Goal: Task Accomplishment & Management: Complete application form

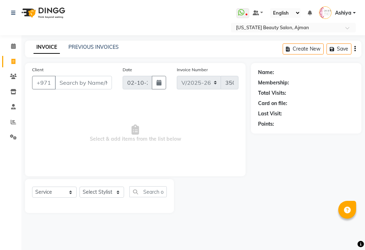
select select "637"
select select "service"
click at [99, 191] on select "Select Stylist" at bounding box center [101, 192] width 45 height 11
click at [114, 192] on select "Select Stylist" at bounding box center [101, 192] width 45 height 11
click at [79, 187] on select "Select Stylist" at bounding box center [101, 192] width 45 height 11
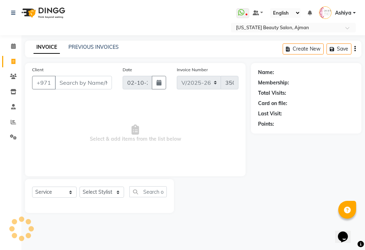
click at [103, 191] on select "Select Stylist" at bounding box center [101, 192] width 45 height 11
click at [99, 187] on select "Select Stylist" at bounding box center [101, 192] width 45 height 11
click at [79, 84] on input "Client" at bounding box center [83, 83] width 57 height 14
click at [73, 85] on input "Client" at bounding box center [83, 83] width 57 height 14
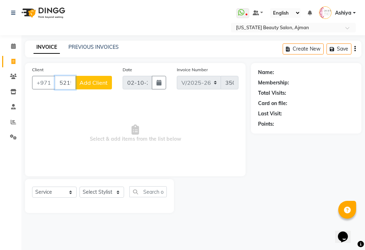
type input "52155707"
click at [99, 82] on span "Add Client" at bounding box center [93, 82] width 28 height 7
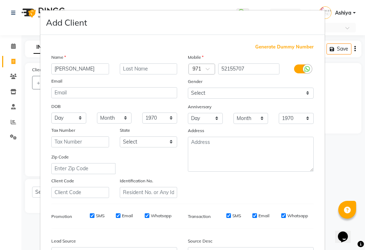
type input "[PERSON_NAME]"
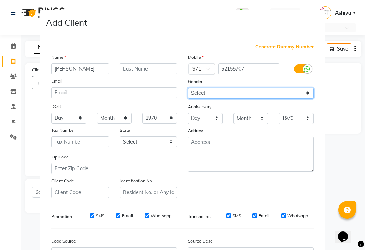
click at [214, 90] on select "Select [DEMOGRAPHIC_DATA] [DEMOGRAPHIC_DATA] Other Prefer Not To Say" at bounding box center [251, 93] width 126 height 11
select select "[DEMOGRAPHIC_DATA]"
click at [188, 88] on select "Select [DEMOGRAPHIC_DATA] [DEMOGRAPHIC_DATA] Other Prefer Not To Say" at bounding box center [251, 93] width 126 height 11
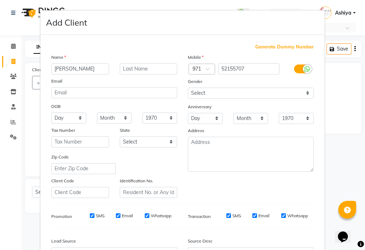
click at [90, 215] on input "SMS" at bounding box center [92, 216] width 5 height 5
checkbox input "false"
click at [116, 216] on input "Email" at bounding box center [118, 216] width 5 height 5
checkbox input "false"
click at [232, 214] on label "SMS" at bounding box center [236, 216] width 9 height 6
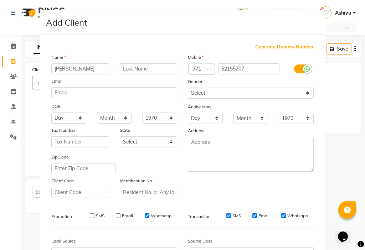
click at [231, 214] on input "SMS" at bounding box center [228, 216] width 5 height 5
checkbox input "false"
click at [258, 214] on label "Email" at bounding box center [263, 216] width 11 height 6
click at [257, 214] on input "Email" at bounding box center [254, 216] width 5 height 5
checkbox input "false"
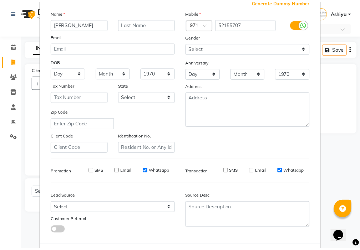
scroll to position [79, 0]
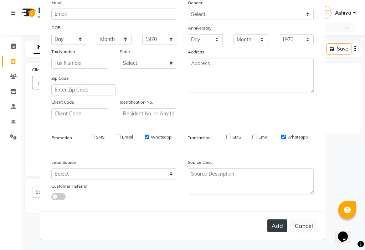
click at [282, 222] on button "Add" at bounding box center [277, 226] width 20 height 13
select select
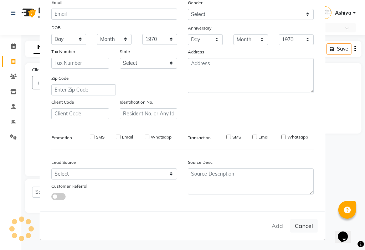
select select
checkbox input "false"
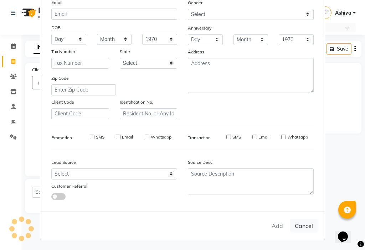
checkbox input "false"
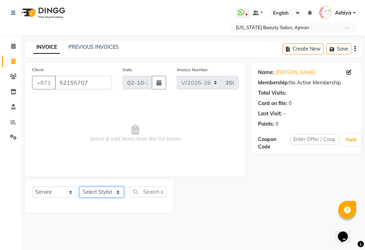
click at [95, 194] on select "Select Stylist [PERSON_NAME] [PERSON_NAME] Ashiya Cashier [PERSON_NAME] [PERSON…" at bounding box center [101, 192] width 45 height 11
click at [79, 187] on select "Select Stylist [PERSON_NAME] [PERSON_NAME] Ashiya Cashier [PERSON_NAME] [PERSON…" at bounding box center [101, 192] width 45 height 11
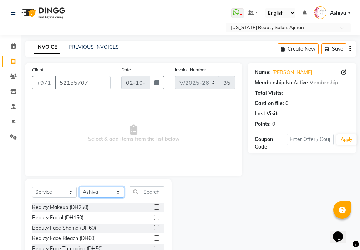
click at [106, 193] on select "Select Stylist [PERSON_NAME] [PERSON_NAME] Ashiya Cashier [PERSON_NAME] [PERSON…" at bounding box center [101, 192] width 45 height 11
select select "68424"
click at [79, 187] on select "Select Stylist [PERSON_NAME] [PERSON_NAME] Ashiya Cashier [PERSON_NAME] [PERSON…" at bounding box center [101, 192] width 45 height 11
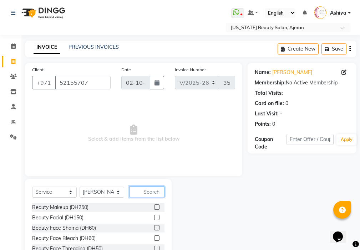
click at [155, 193] on input "text" at bounding box center [146, 191] width 35 height 11
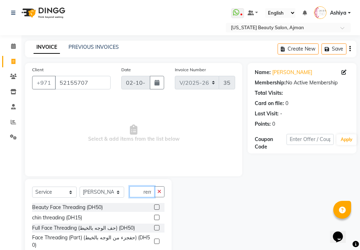
scroll to position [0, 0]
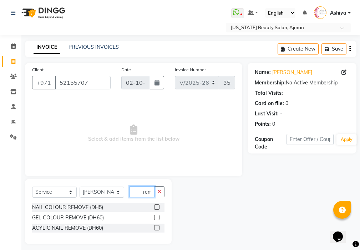
type input "rem"
click at [157, 218] on label at bounding box center [156, 217] width 5 height 5
click at [157, 218] on input "checkbox" at bounding box center [156, 218] width 5 height 5
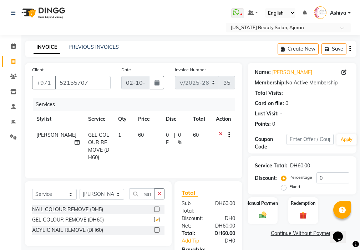
click at [145, 155] on td "60" at bounding box center [148, 146] width 28 height 38
checkbox input "false"
select select "68424"
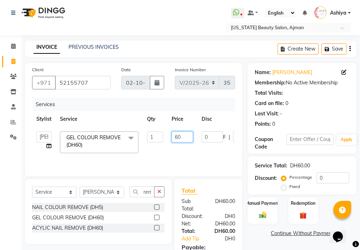
click at [176, 134] on input "60" at bounding box center [181, 137] width 21 height 11
type input "50"
click at [264, 209] on div "Manual Payment" at bounding box center [262, 211] width 31 height 28
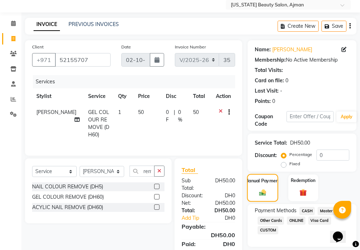
scroll to position [61, 0]
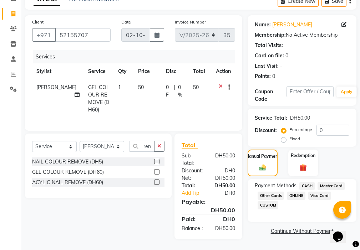
click at [306, 182] on span "CASH" at bounding box center [306, 186] width 15 height 8
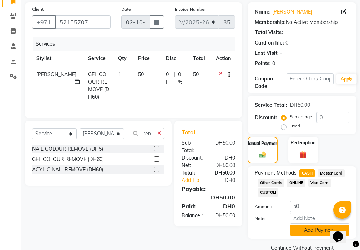
click at [305, 228] on button "Add Payment" at bounding box center [319, 230] width 59 height 11
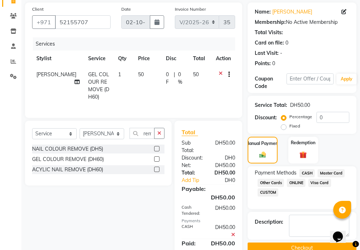
click at [306, 245] on button "Checkout" at bounding box center [301, 248] width 109 height 11
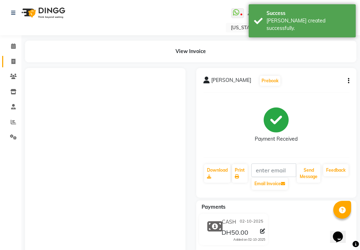
click at [13, 61] on icon at bounding box center [13, 61] width 4 height 5
select select "service"
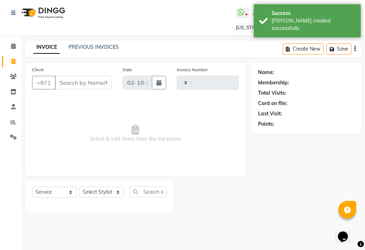
type input "3509"
select select "637"
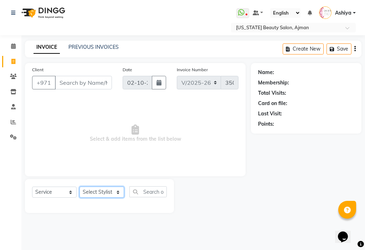
click at [99, 196] on select "Select Stylist [PERSON_NAME] [PERSON_NAME] Ashiya Cashier [PERSON_NAME] [PERSON…" at bounding box center [101, 192] width 45 height 11
select select "69766"
click at [79, 187] on select "Select Stylist [PERSON_NAME] [PERSON_NAME] Ashiya Cashier [PERSON_NAME] [PERSON…" at bounding box center [101, 192] width 45 height 11
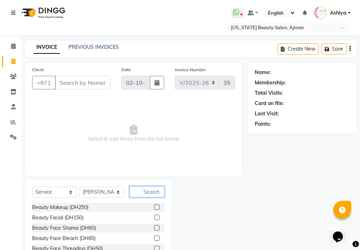
click at [152, 194] on input "text" at bounding box center [146, 191] width 35 height 11
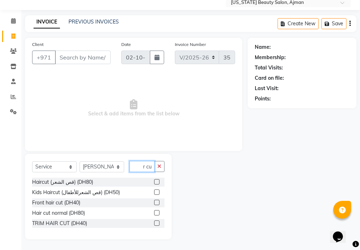
type input "hair cu"
click at [156, 224] on label at bounding box center [156, 223] width 5 height 5
click at [156, 224] on input "checkbox" at bounding box center [156, 223] width 5 height 5
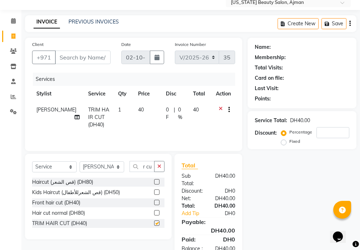
scroll to position [0, 0]
checkbox input "false"
click at [160, 166] on icon "button" at bounding box center [159, 166] width 4 height 5
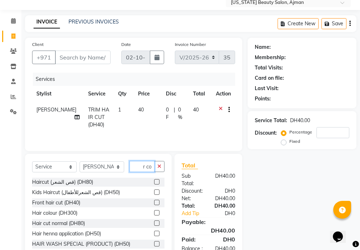
scroll to position [0, 8]
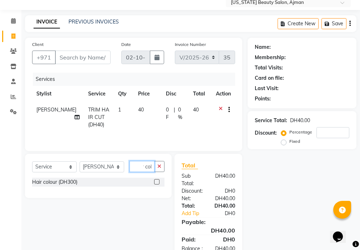
type input "hair col"
click at [145, 182] on div "Hair colour (DH300)" at bounding box center [98, 182] width 132 height 9
click at [157, 182] on label at bounding box center [156, 181] width 5 height 5
click at [157, 182] on input "checkbox" at bounding box center [156, 182] width 5 height 5
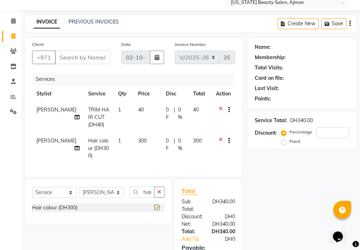
click at [147, 140] on td "300" at bounding box center [148, 148] width 28 height 31
checkbox input "false"
select select "69766"
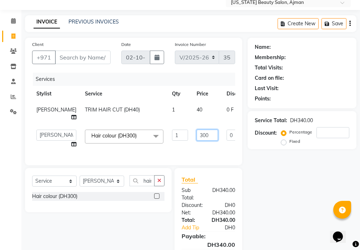
click at [196, 135] on input "300" at bounding box center [206, 135] width 21 height 11
type input "700"
click at [196, 138] on input "700" at bounding box center [206, 135] width 21 height 11
click at [102, 184] on div "Select Service Product Membership Package Voucher Prepaid Gift Card Select Styl…" at bounding box center [98, 190] width 146 height 44
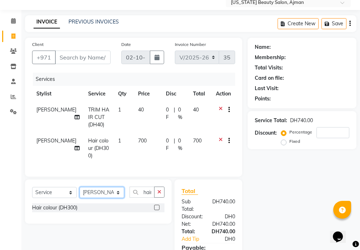
select select "86231"
click at [79, 187] on select "Select Stylist [PERSON_NAME] [PERSON_NAME] Ashiya Cashier [PERSON_NAME] [PERSON…" at bounding box center [101, 192] width 45 height 11
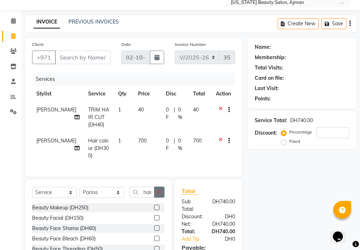
click at [161, 190] on icon "button" at bounding box center [159, 192] width 4 height 5
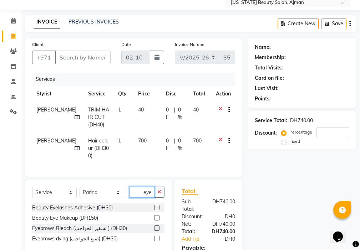
type input "eye"
click at [157, 226] on label at bounding box center [156, 228] width 5 height 5
click at [157, 226] on input "checkbox" at bounding box center [156, 228] width 5 height 5
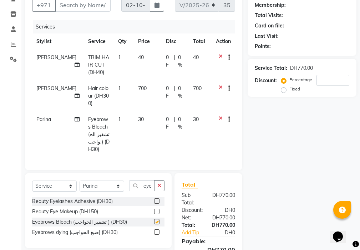
checkbox input "false"
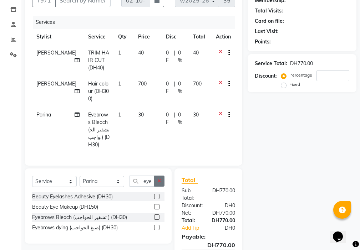
click at [159, 179] on icon "button" at bounding box center [159, 181] width 4 height 5
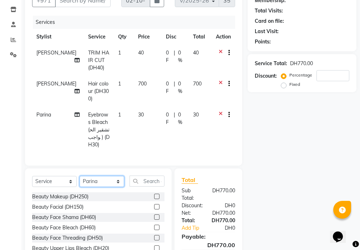
click at [100, 176] on select "Select Stylist [PERSON_NAME] [PERSON_NAME] Ashiya Cashier [PERSON_NAME] [PERSON…" at bounding box center [101, 181] width 45 height 11
click at [156, 176] on input "text" at bounding box center [146, 181] width 35 height 11
click at [102, 176] on select "Select Stylist [PERSON_NAME] [PERSON_NAME] Ashiya Cashier [PERSON_NAME] [PERSON…" at bounding box center [101, 181] width 45 height 11
select select "69766"
click at [79, 176] on select "Select Stylist [PERSON_NAME] [PERSON_NAME] Ashiya Cashier [PERSON_NAME] [PERSON…" at bounding box center [101, 181] width 45 height 11
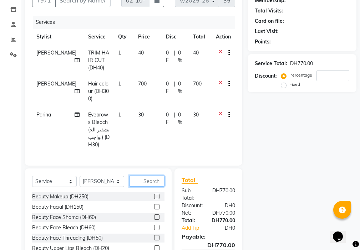
click at [156, 176] on input "text" at bounding box center [146, 181] width 35 height 11
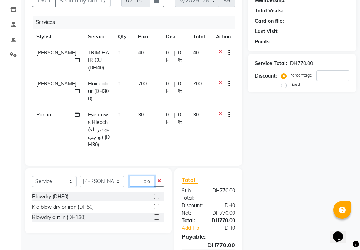
type input "blo"
click at [159, 215] on label at bounding box center [156, 217] width 5 height 5
click at [159, 215] on input "checkbox" at bounding box center [156, 217] width 5 height 5
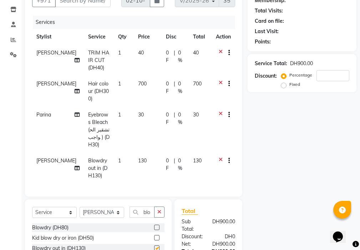
checkbox input "false"
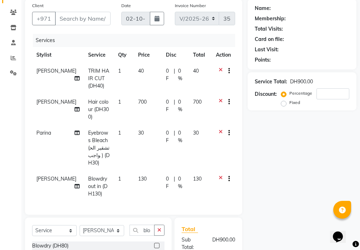
scroll to position [63, 0]
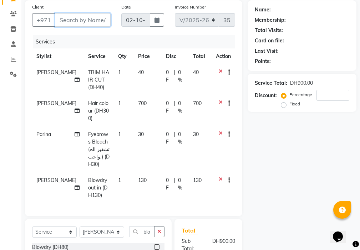
click at [90, 20] on input "Client" at bounding box center [83, 20] width 56 height 14
type input "r"
type input "0"
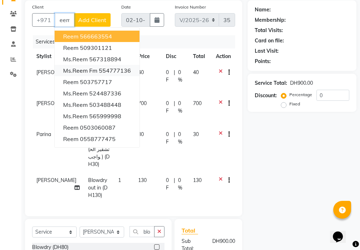
click at [120, 72] on ngb-highlight "554777136" at bounding box center [115, 70] width 32 height 7
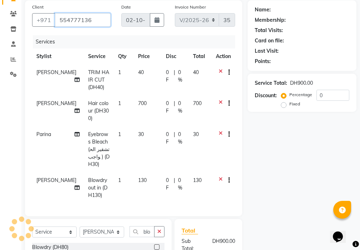
scroll to position [0, 0]
type input "554777136"
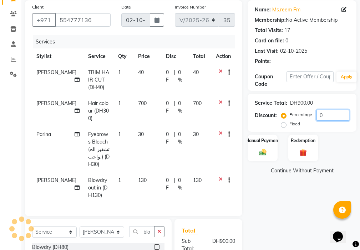
click at [326, 113] on input "0" at bounding box center [332, 115] width 33 height 11
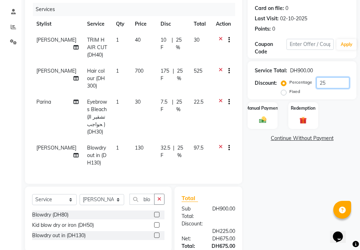
scroll to position [95, 0]
type input "25"
click at [130, 77] on td "700" at bounding box center [142, 78] width 25 height 31
select select "69766"
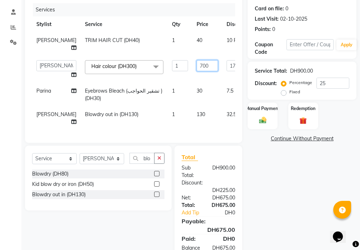
click at [196, 64] on input "700" at bounding box center [206, 65] width 21 height 11
type input "7"
type input "400"
click at [172, 130] on tr "[PERSON_NAME] Blowdry out in (DH130) 1 130 32.5 F | 25 % 97.5" at bounding box center [182, 119] width 300 height 24
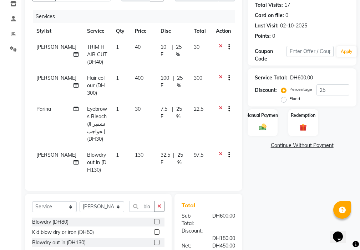
scroll to position [86, 0]
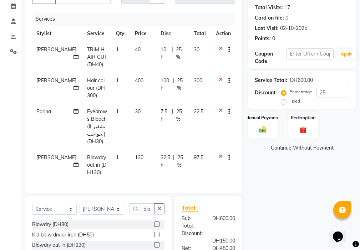
click at [133, 150] on td "130" at bounding box center [142, 165] width 25 height 31
select select "69766"
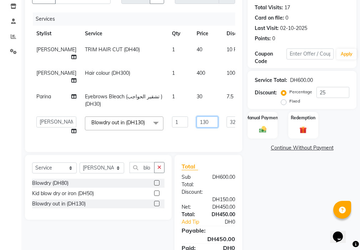
click at [196, 121] on input "130" at bounding box center [206, 122] width 21 height 11
type input "100"
click at [158, 138] on tr "[PERSON_NAME] [PERSON_NAME] Ashiya Cashier [PERSON_NAME] [PERSON_NAME] [PERSON_…" at bounding box center [182, 125] width 300 height 27
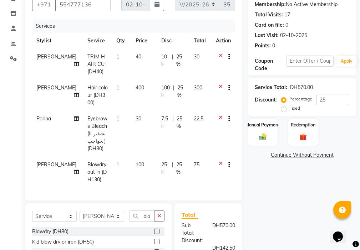
scroll to position [77, 0]
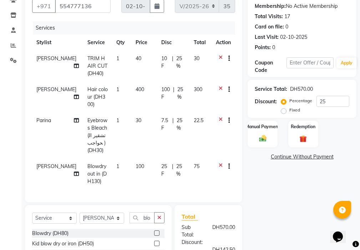
click at [74, 94] on icon at bounding box center [76, 96] width 5 height 5
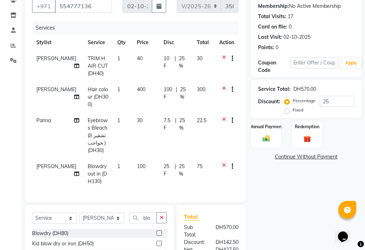
select select "69766"
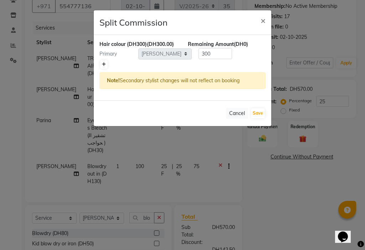
click at [104, 64] on icon at bounding box center [104, 64] width 4 height 4
type input "150"
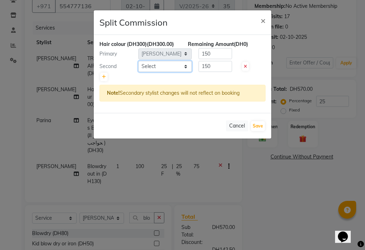
click at [167, 66] on select "Select [PERSON_NAME] [PERSON_NAME] Ashiya Cashier [PERSON_NAME] [PERSON_NAME] […" at bounding box center [164, 66] width 53 height 11
click at [138, 61] on select "Select [PERSON_NAME] [PERSON_NAME] Ashiya Cashier [PERSON_NAME] [PERSON_NAME] […" at bounding box center [164, 66] width 53 height 11
click at [171, 64] on select "Select [PERSON_NAME] [PERSON_NAME] Ashiya Cashier [PERSON_NAME] [PERSON_NAME] […" at bounding box center [164, 66] width 53 height 11
select select "17757"
click at [138, 61] on select "Select [PERSON_NAME] [PERSON_NAME] Ashiya Cashier [PERSON_NAME] [PERSON_NAME] […" at bounding box center [164, 66] width 53 height 11
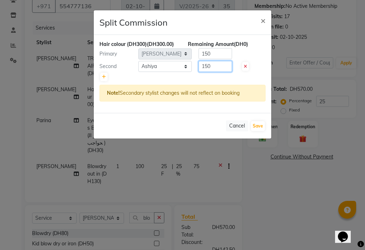
click at [216, 67] on input "150" at bounding box center [216, 66] width 34 height 11
type input "1"
type input "2"
type input "200"
click at [220, 52] on input "150" at bounding box center [216, 53] width 34 height 11
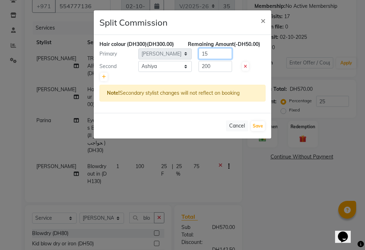
type input "1"
type input "100"
click at [257, 127] on button "Save" at bounding box center [258, 126] width 14 height 10
select select "Select"
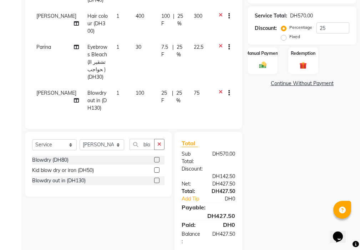
scroll to position [154, 0]
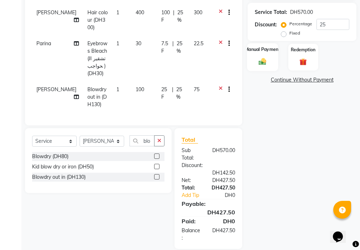
click at [266, 58] on img at bounding box center [262, 61] width 12 height 9
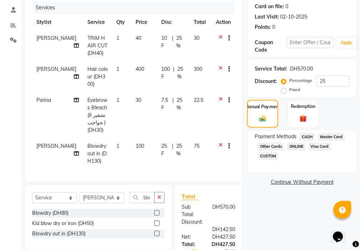
scroll to position [99, 0]
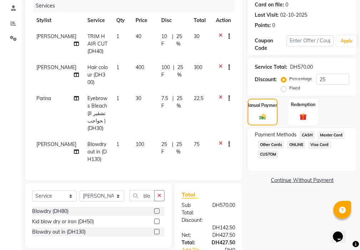
click at [194, 63] on td "300" at bounding box center [200, 75] width 22 height 31
select select "69766"
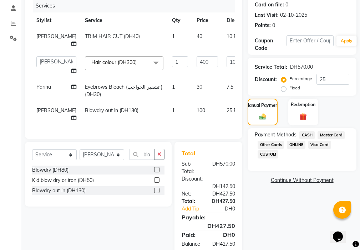
click at [71, 71] on icon at bounding box center [73, 70] width 5 height 5
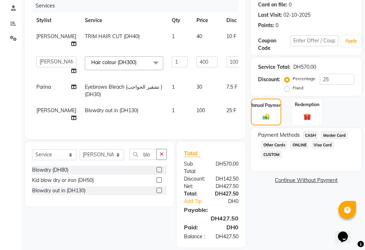
select select "69766"
select select "17757"
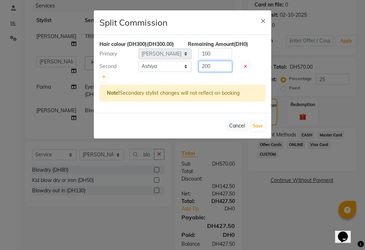
click at [216, 66] on input "200" at bounding box center [216, 66] width 34 height 11
type input "2"
type input "150"
click at [222, 51] on input "100" at bounding box center [216, 53] width 34 height 11
type input "1"
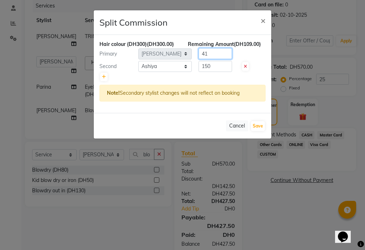
type input "4"
type input "150"
click at [258, 123] on button "Save" at bounding box center [258, 126] width 14 height 10
select select "Select"
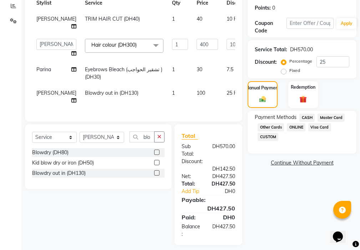
scroll to position [127, 0]
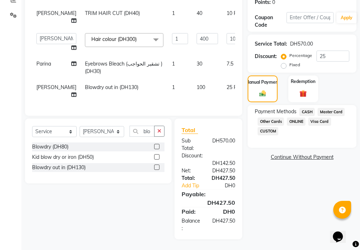
click at [322, 119] on span "Visa Card" at bounding box center [319, 122] width 23 height 8
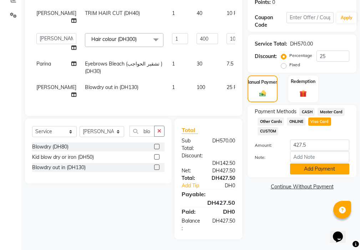
click at [314, 164] on button "Add Payment" at bounding box center [319, 169] width 59 height 11
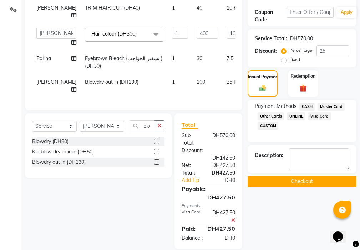
click at [304, 182] on button "Checkout" at bounding box center [301, 181] width 109 height 11
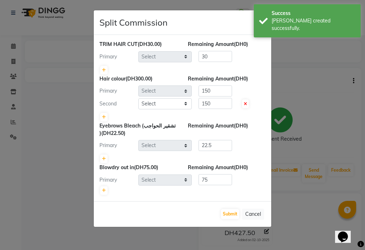
select select "69766"
select select "17757"
select select "86231"
select select "69766"
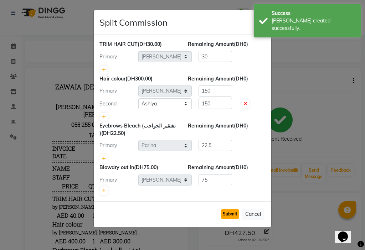
click at [229, 215] on button "Submit" at bounding box center [230, 214] width 18 height 10
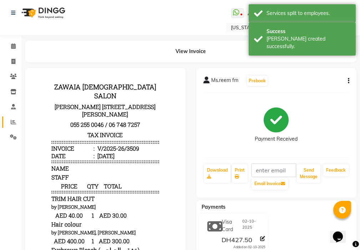
click at [14, 123] on icon at bounding box center [13, 121] width 5 height 5
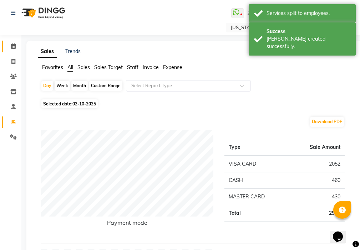
click at [13, 47] on icon at bounding box center [13, 45] width 5 height 5
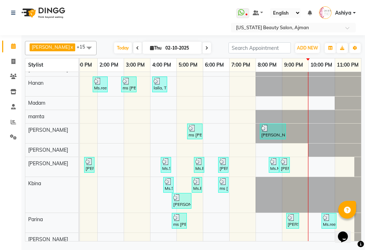
scroll to position [78, 352]
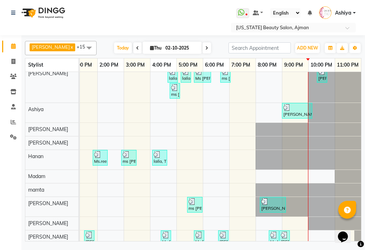
click at [106, 150] on link "Ms.reem fm, TK05, 01:50 PM-02:25 PM, Hair colour (DH300)" at bounding box center [100, 158] width 15 height 16
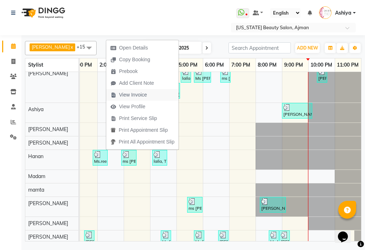
click at [124, 96] on span "View Invoice" at bounding box center [133, 94] width 28 height 7
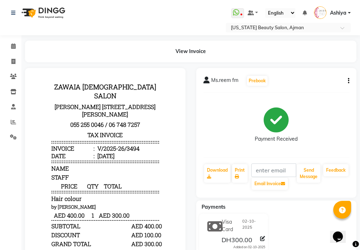
click at [348, 81] on icon "button" at bounding box center [348, 81] width 1 height 0
click at [322, 82] on div "Split Service Amount" at bounding box center [312, 81] width 49 height 9
select select "33912"
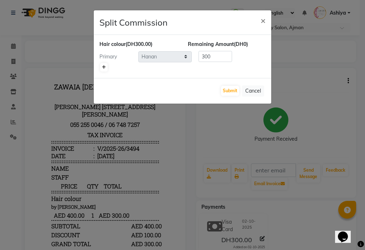
click at [104, 70] on link at bounding box center [103, 67] width 7 height 9
type input "150"
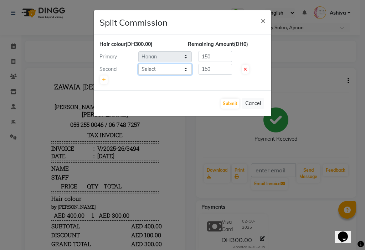
click at [155, 71] on select "Select [PERSON_NAME] [PERSON_NAME] Ashiya Cashier [PERSON_NAME] [PERSON_NAME] […" at bounding box center [164, 69] width 53 height 11
select select "69766"
click at [138, 64] on select "Select [PERSON_NAME] [PERSON_NAME] Ashiya Cashier [PERSON_NAME] [PERSON_NAME] […" at bounding box center [164, 69] width 53 height 11
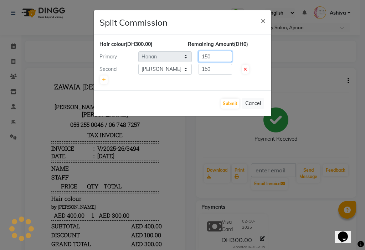
click at [210, 57] on input "150" at bounding box center [216, 56] width 34 height 11
type input "1"
type input "50"
click at [217, 69] on input "150" at bounding box center [216, 69] width 34 height 11
type input "1"
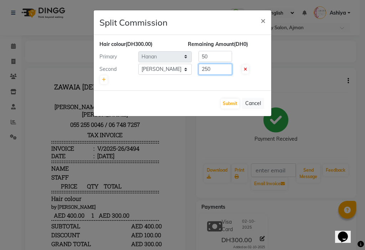
type input "250"
click at [219, 57] on input "50" at bounding box center [216, 56] width 34 height 11
click at [227, 103] on button "Submit" at bounding box center [230, 104] width 18 height 10
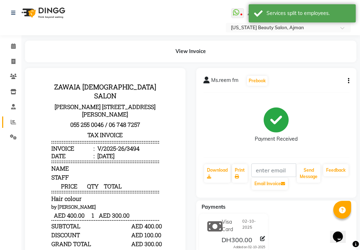
click at [13, 122] on icon at bounding box center [13, 121] width 5 height 5
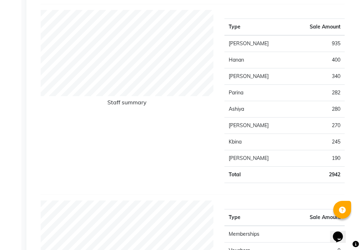
scroll to position [242, 0]
